Goal: Task Accomplishment & Management: Manage account settings

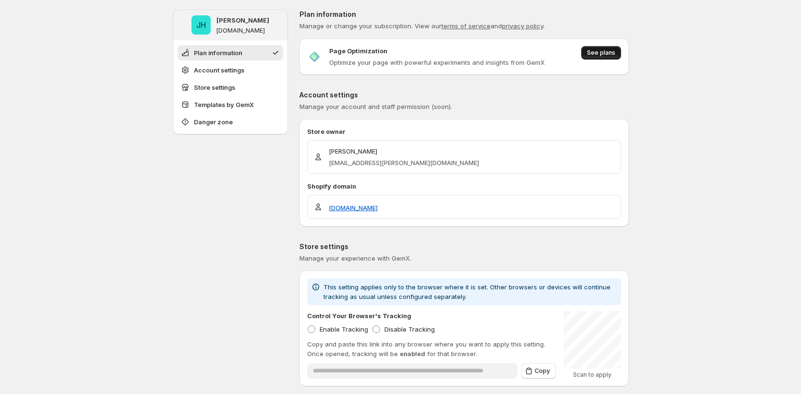
click at [605, 53] on span "See plans" at bounding box center [601, 53] width 28 height 8
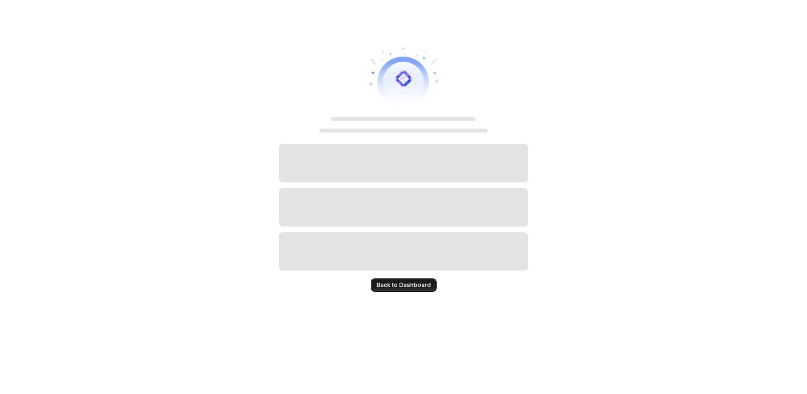
click at [415, 284] on span "Back to Dashboard" at bounding box center [403, 285] width 54 height 8
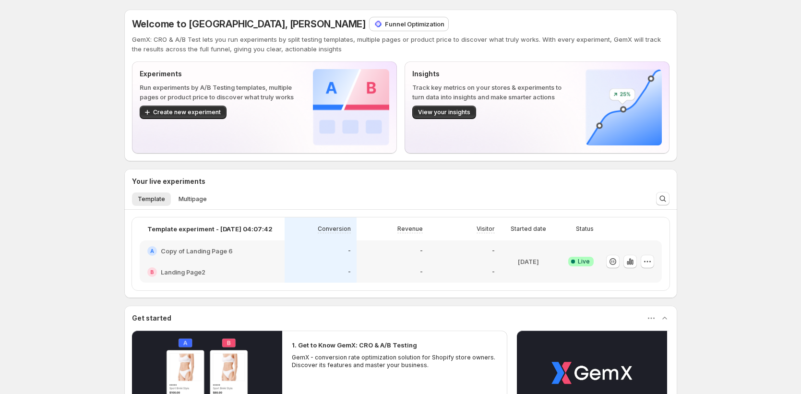
click at [385, 21] on p "Funnel Optimization" at bounding box center [415, 24] width 60 height 10
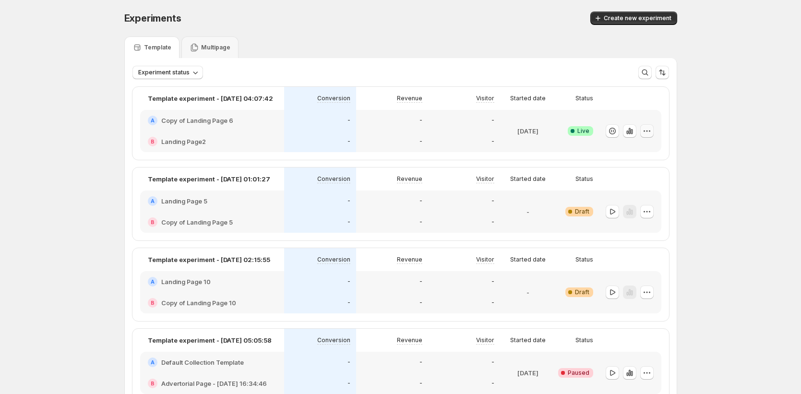
click at [653, 137] on button "button" at bounding box center [647, 130] width 13 height 13
click at [626, 182] on span "End experiment" at bounding box center [631, 184] width 47 height 8
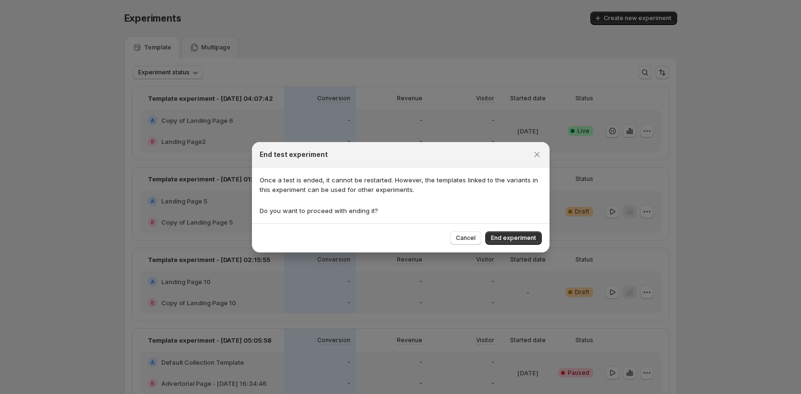
click at [534, 147] on div "End test experiment" at bounding box center [401, 154] width 298 height 25
click at [535, 157] on icon "Close" at bounding box center [538, 155] width 10 height 10
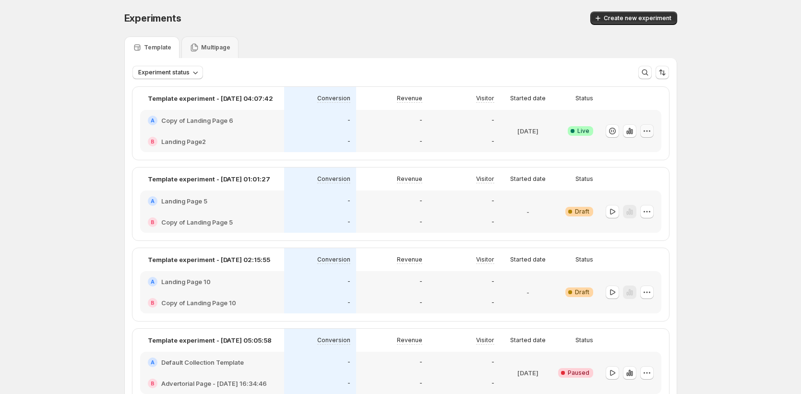
click at [654, 132] on button "button" at bounding box center [647, 130] width 13 height 13
click at [623, 146] on button "Edit" at bounding box center [652, 151] width 119 height 15
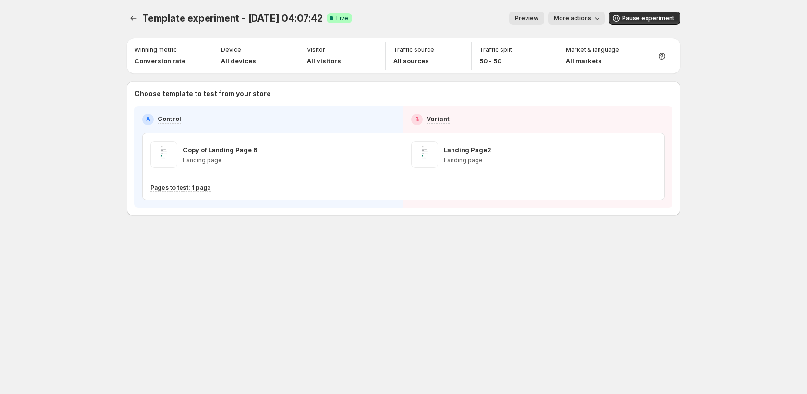
click at [588, 18] on span "More actions" at bounding box center [572, 18] width 37 height 8
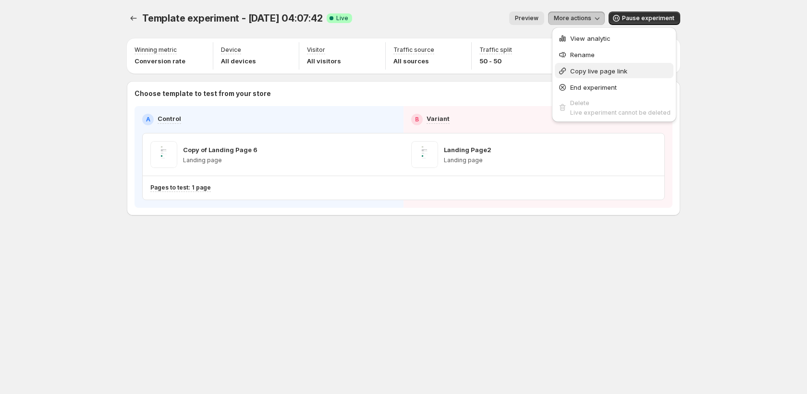
click at [593, 73] on span "Copy live page link" at bounding box center [598, 71] width 57 height 8
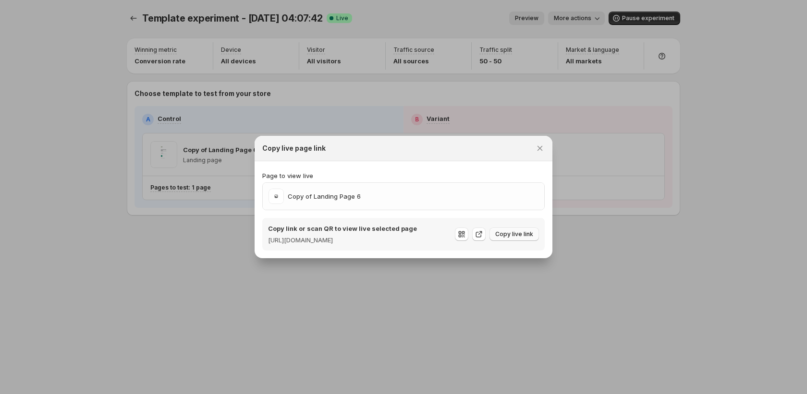
click at [498, 230] on span "Copy live link" at bounding box center [514, 234] width 38 height 8
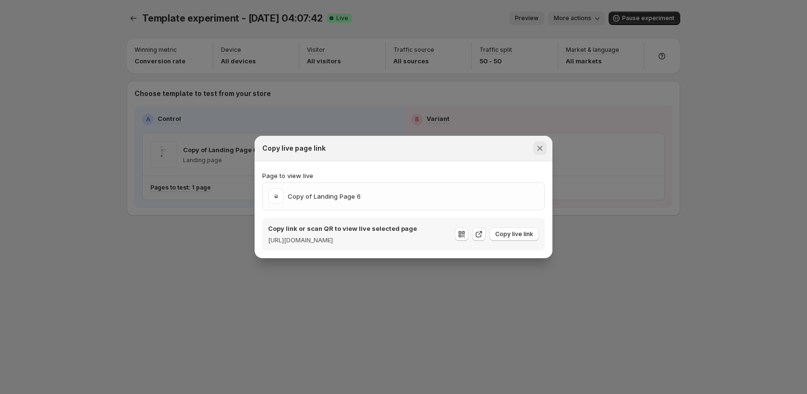
click at [543, 144] on icon "Close" at bounding box center [540, 149] width 10 height 10
